Goal: Task Accomplishment & Management: Use online tool/utility

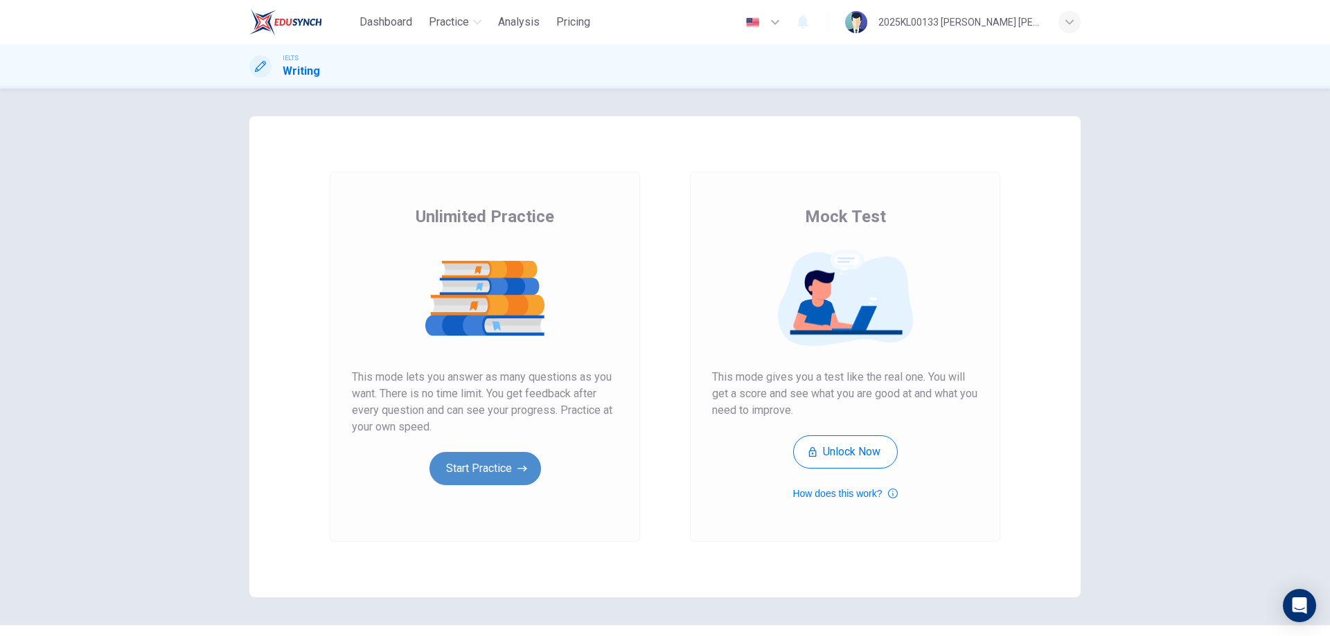
click at [467, 470] on button "Start Practice" at bounding box center [485, 468] width 112 height 33
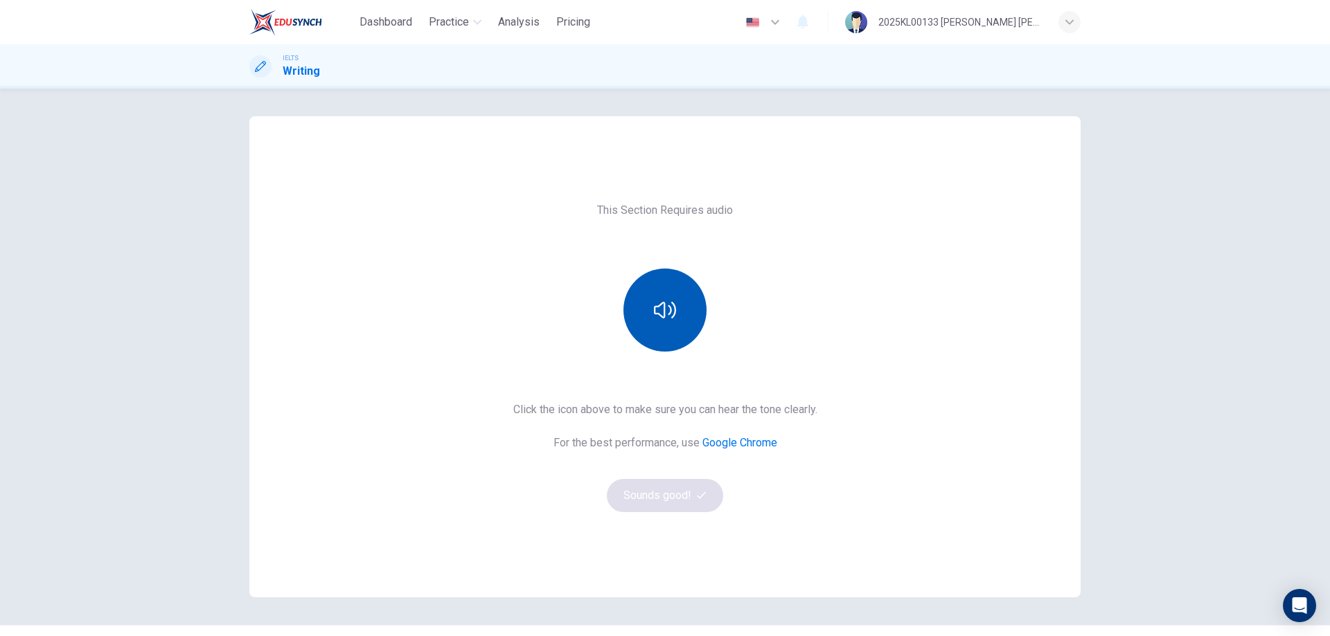
click at [670, 314] on icon "button" at bounding box center [665, 310] width 22 height 22
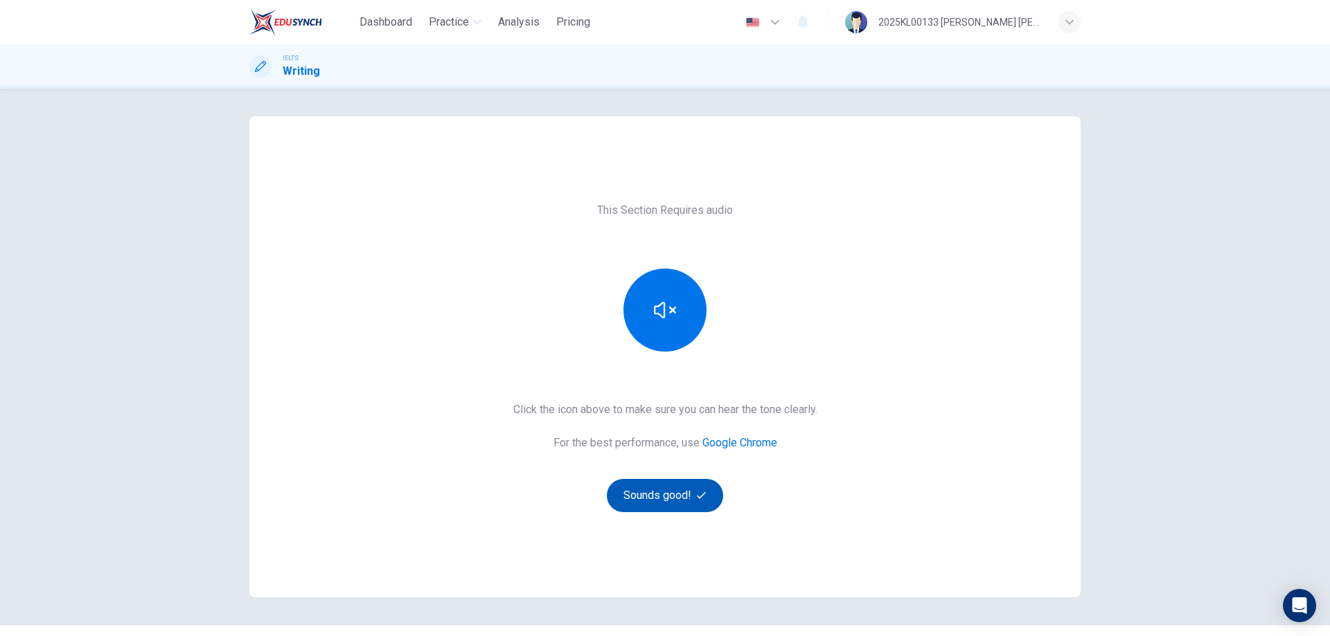
click at [669, 495] on button "Sounds good!" at bounding box center [665, 495] width 116 height 33
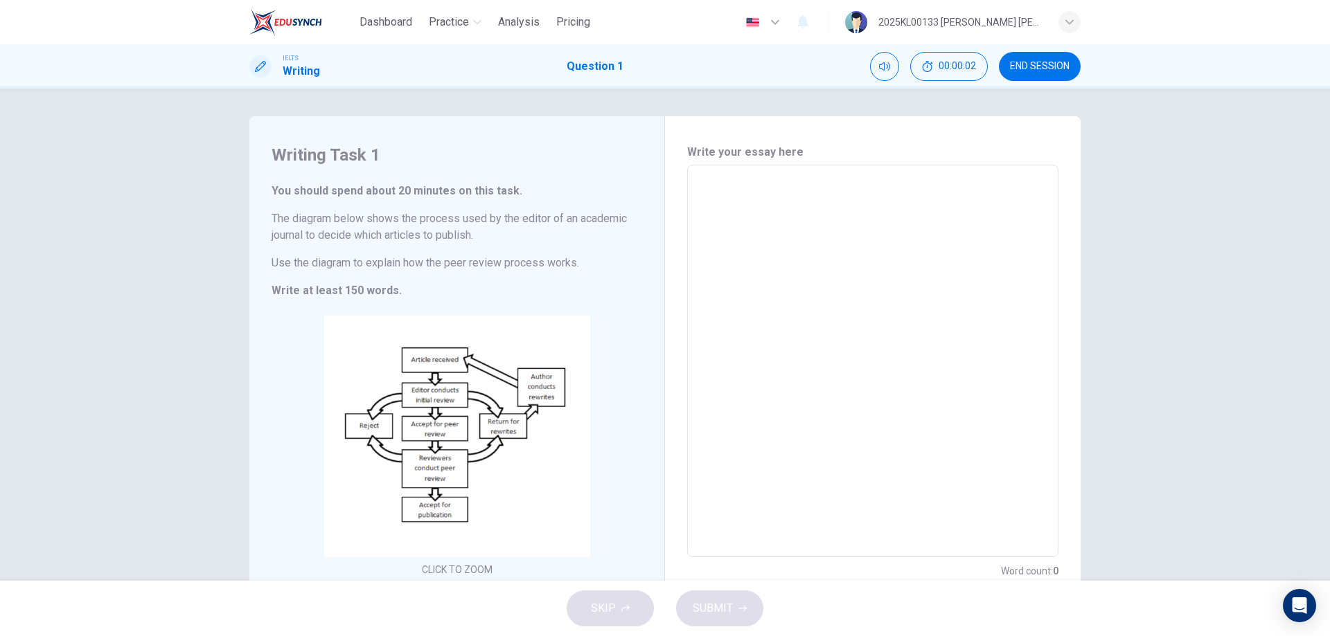
click at [715, 179] on textarea at bounding box center [873, 362] width 352 height 370
type textarea "t"
type textarea "x"
type textarea "te"
type textarea "x"
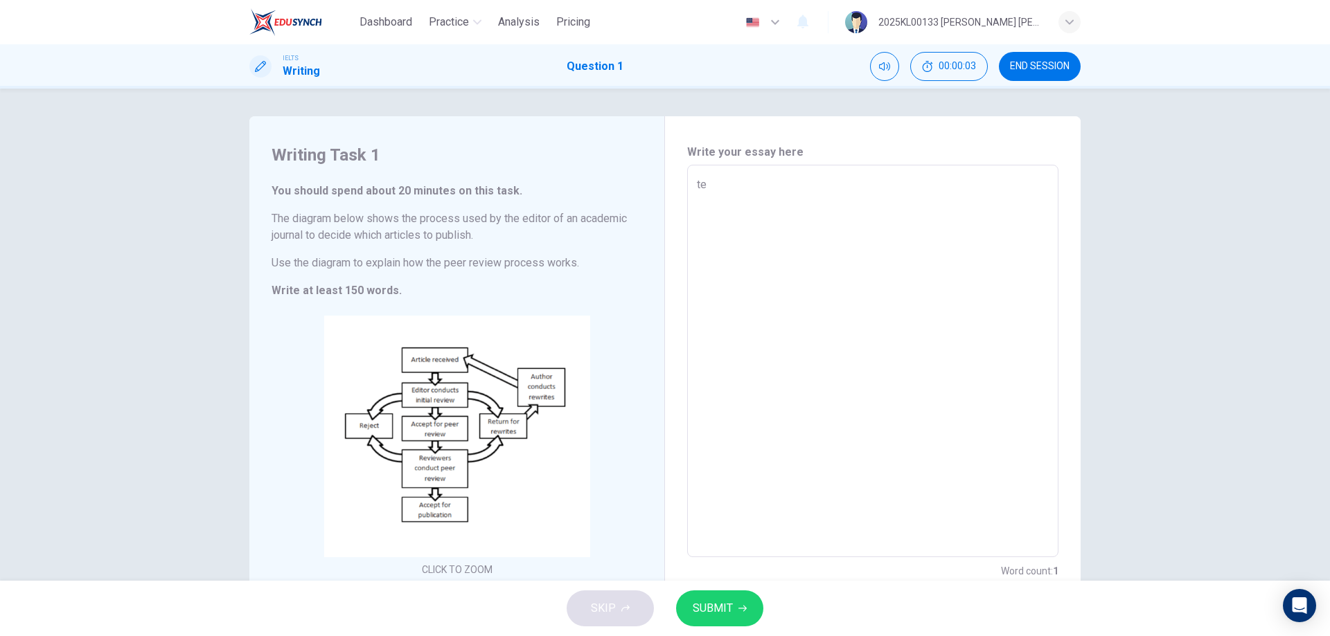
type textarea "tes"
type textarea "x"
type textarea "test"
type textarea "x"
type textarea "test"
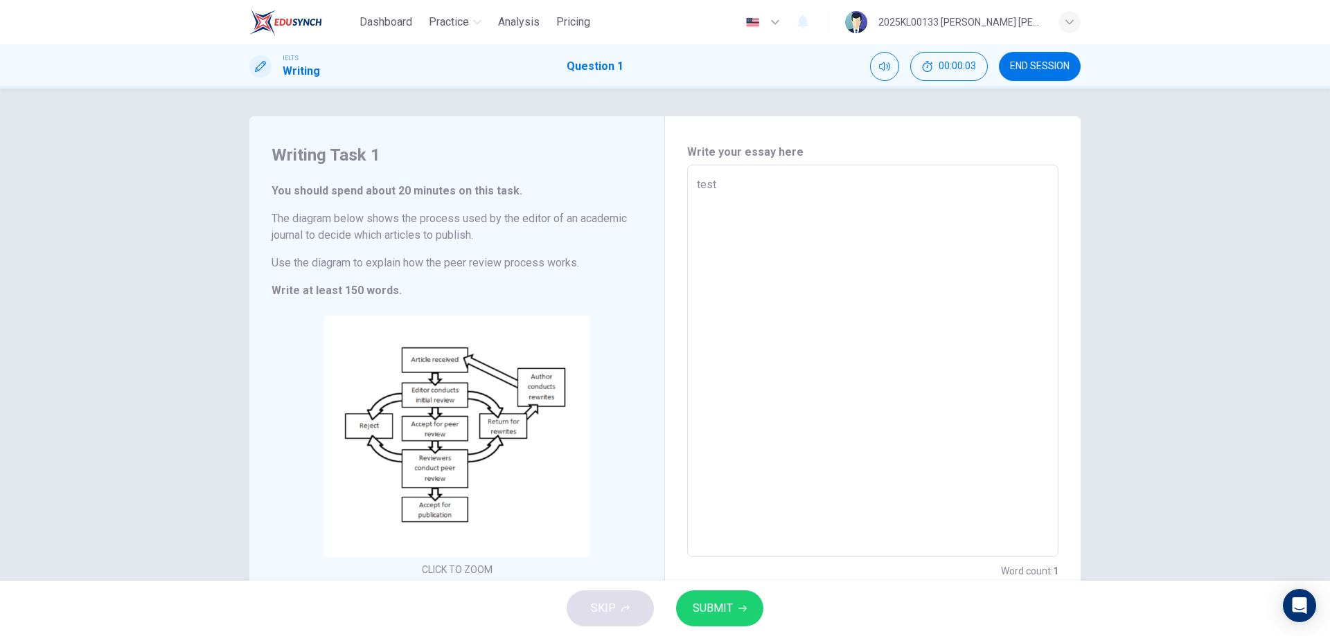
type textarea "x"
type textarea "test t"
type textarea "x"
type textarea "test te"
type textarea "x"
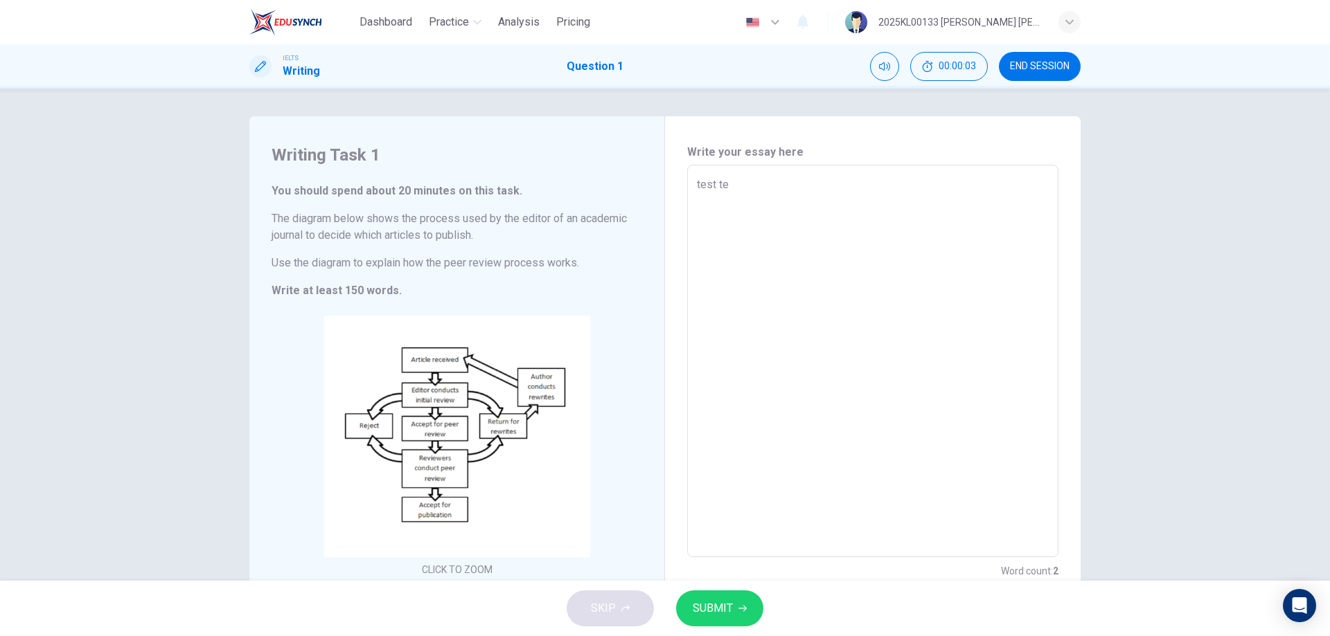
type textarea "test tet"
type textarea "x"
type textarea "test te"
type textarea "x"
type textarea "test tes"
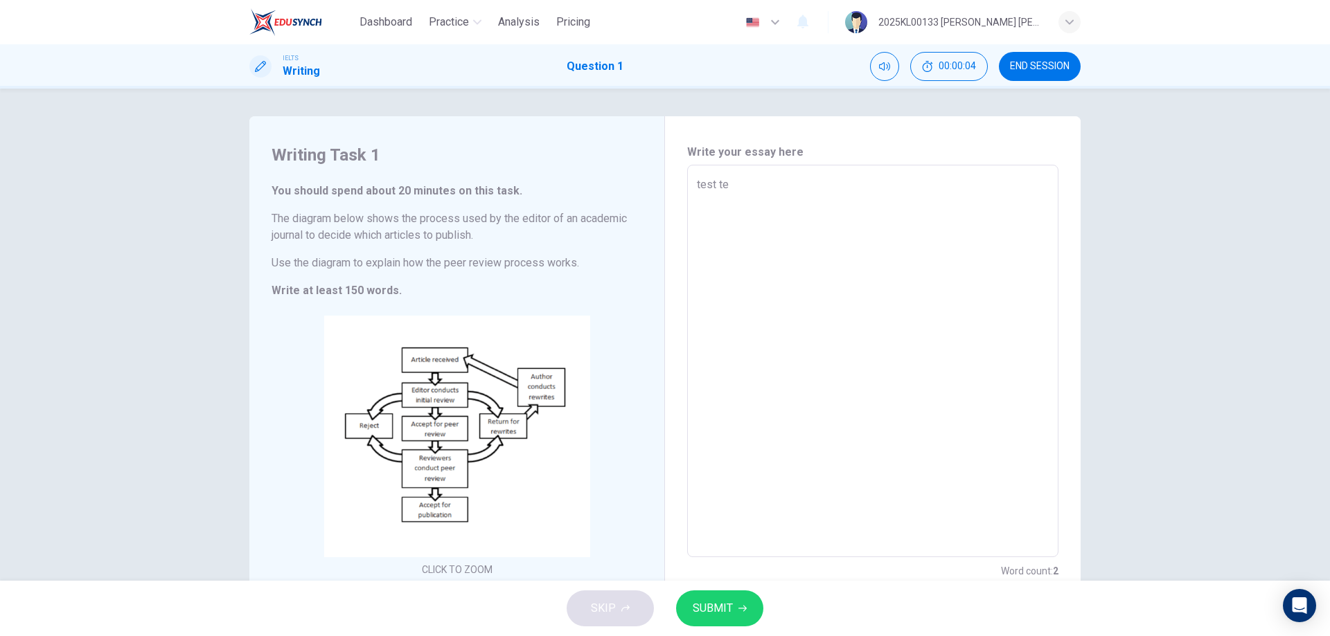
type textarea "x"
type textarea "test test"
type textarea "x"
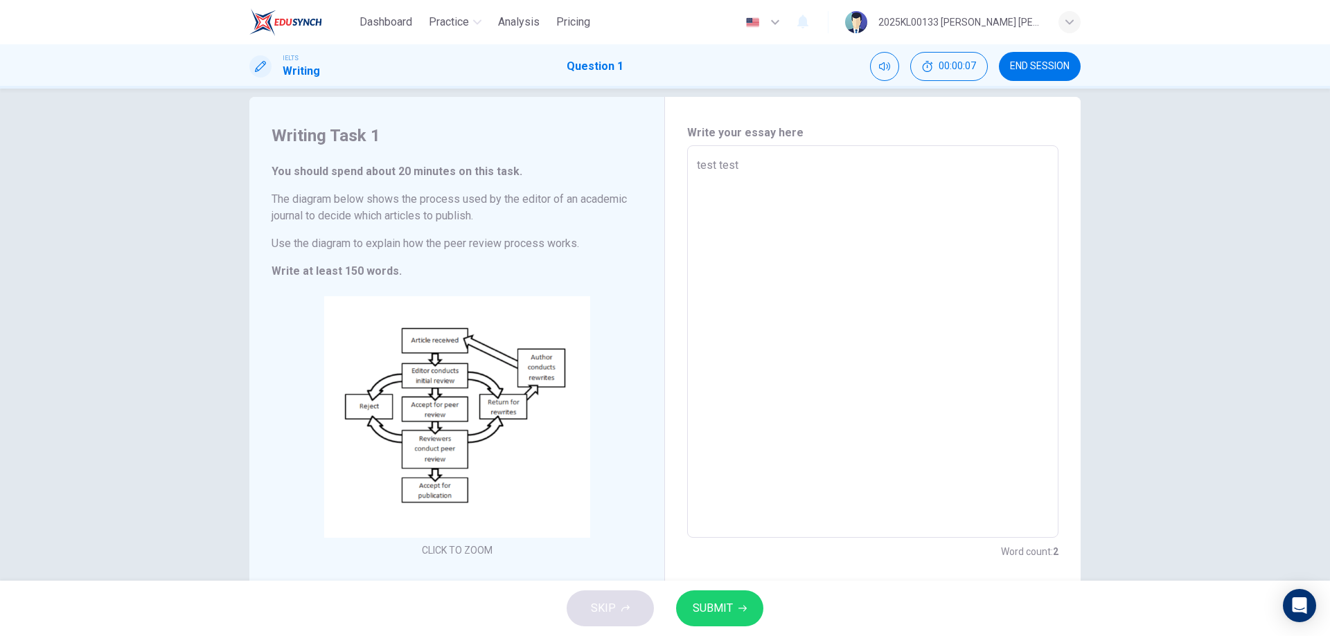
scroll to position [54, 0]
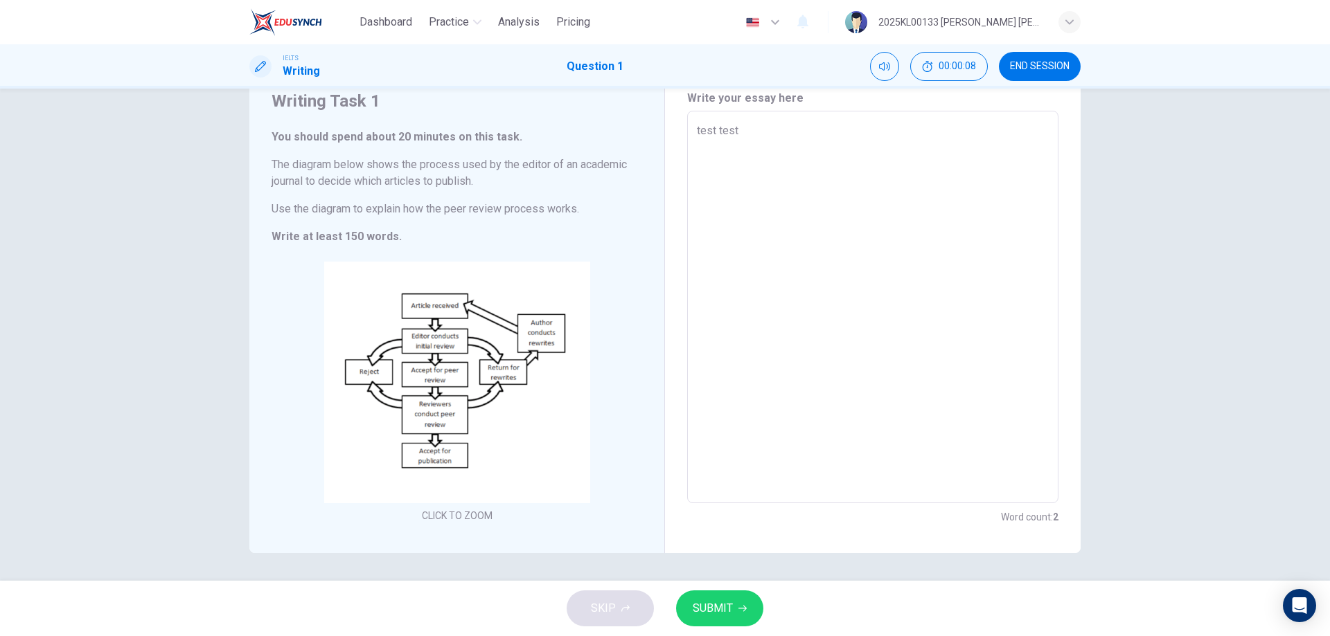
type textarea "test test"
click at [710, 605] on span "SUBMIT" at bounding box center [713, 608] width 40 height 19
type textarea "x"
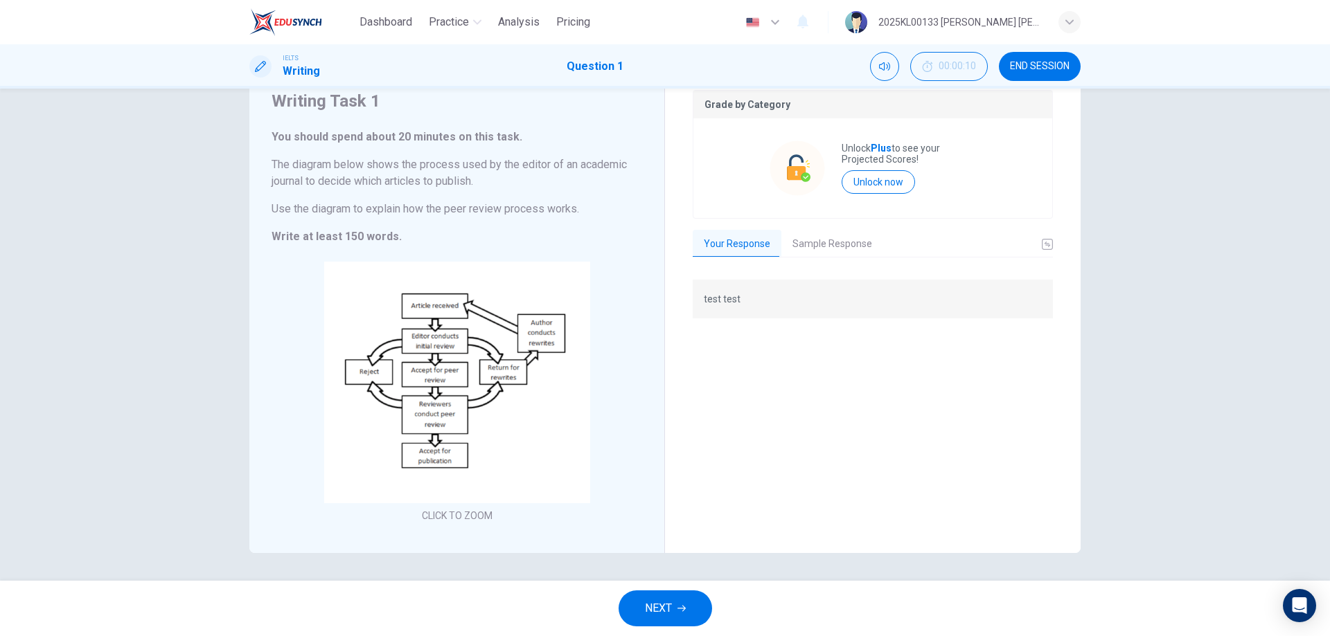
scroll to position [0, 0]
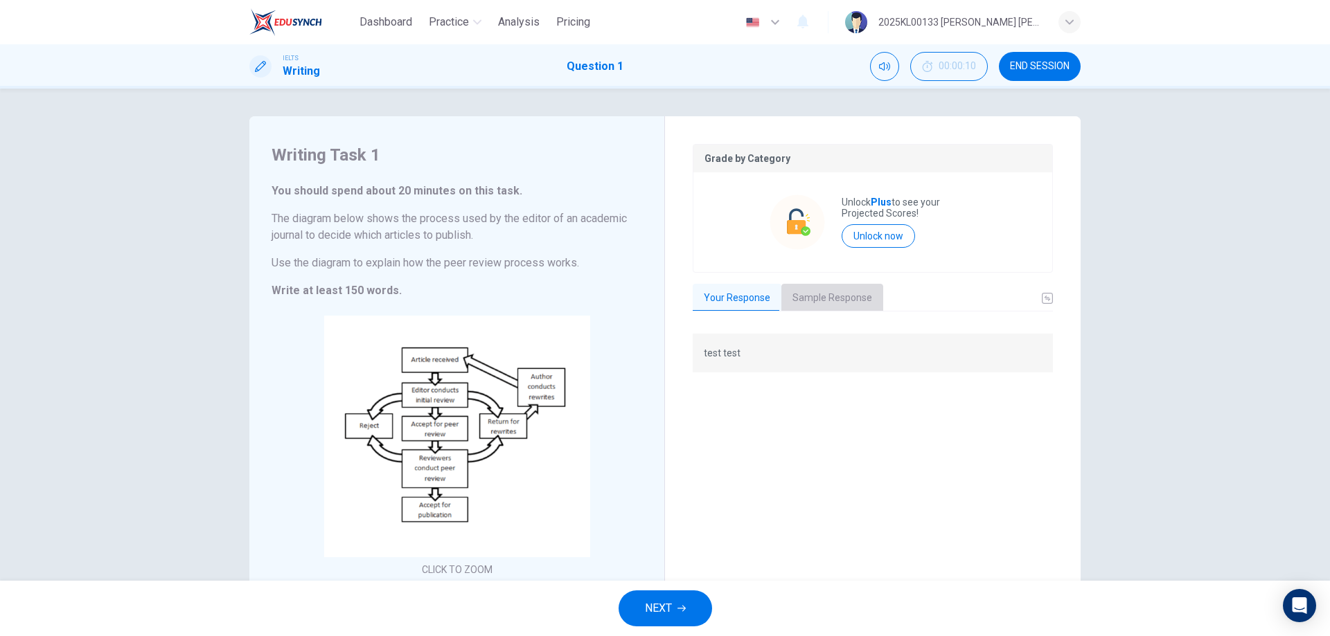
click at [831, 298] on button "Sample Response" at bounding box center [832, 298] width 102 height 29
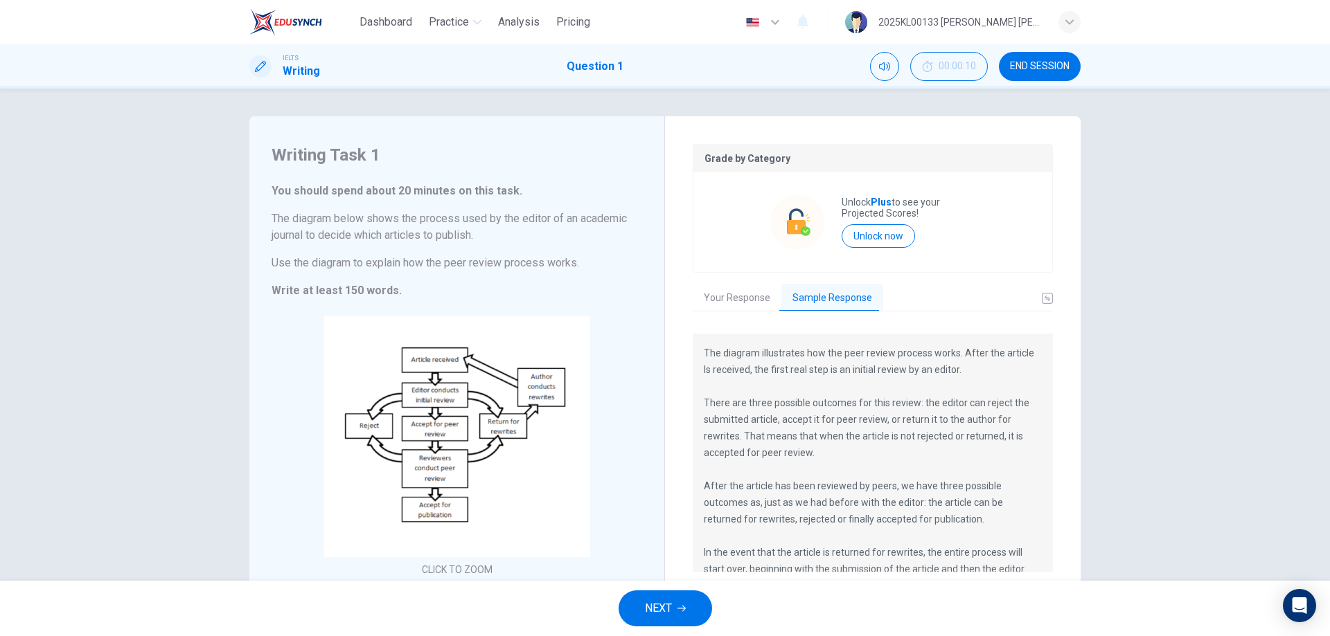
drag, startPoint x: 701, startPoint y: 353, endPoint x: 986, endPoint y: 554, distance: 348.8
click at [984, 559] on p "The diagram illustrates how the peer review process works. After the article Is…" at bounding box center [873, 494] width 338 height 299
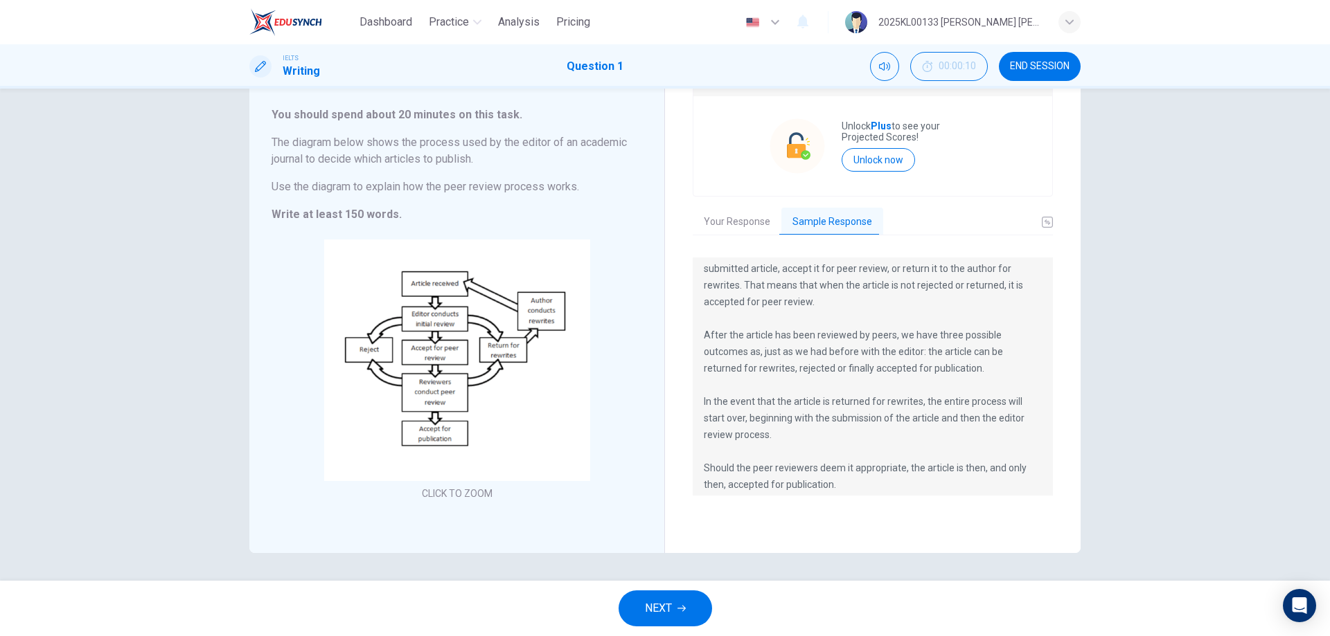
scroll to position [83, 0]
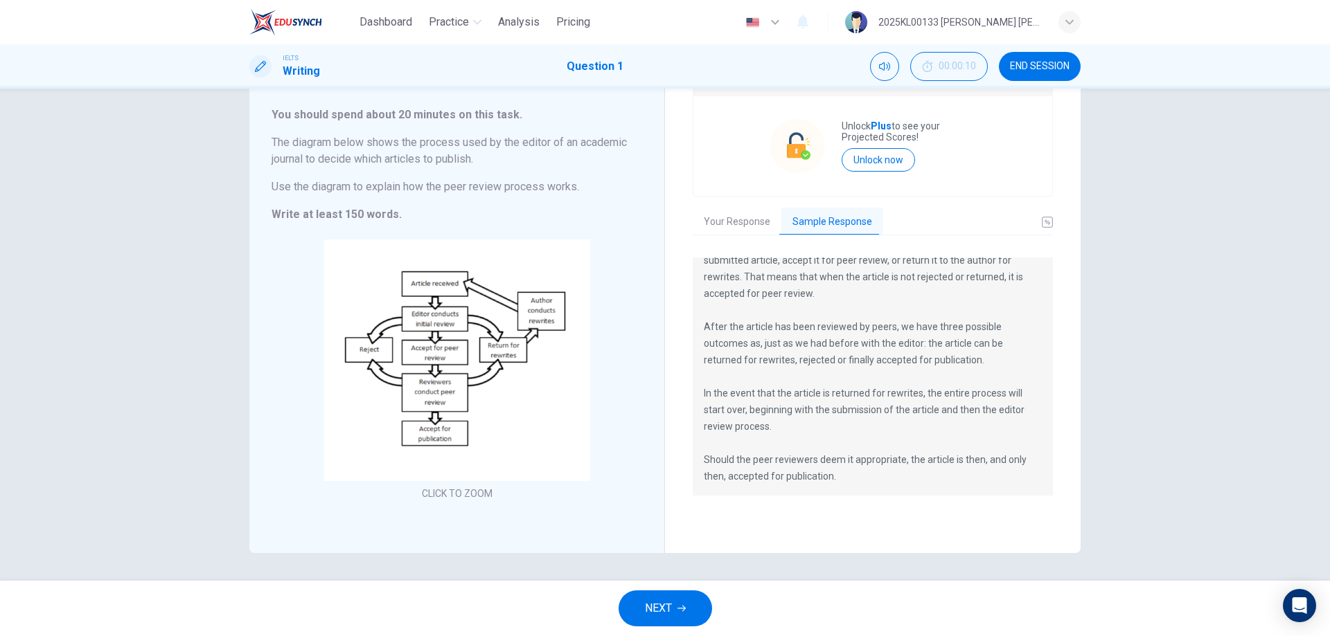
drag, startPoint x: 769, startPoint y: 428, endPoint x: 724, endPoint y: 410, distance: 49.1
click at [724, 410] on p "The diagram illustrates how the peer review process works. After the article Is…" at bounding box center [873, 335] width 338 height 299
